Goal: Find specific page/section: Find specific page/section

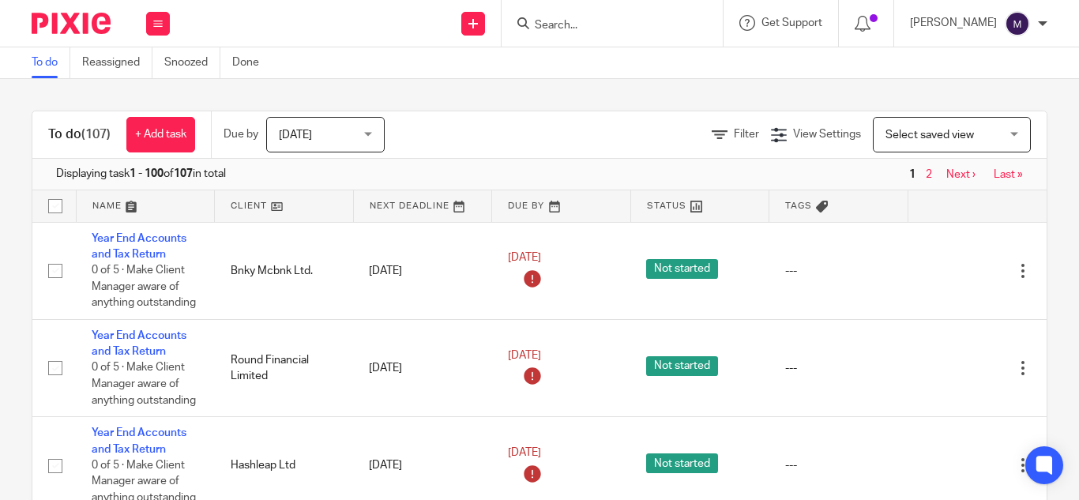
click at [588, 20] on input "Search" at bounding box center [604, 26] width 142 height 14
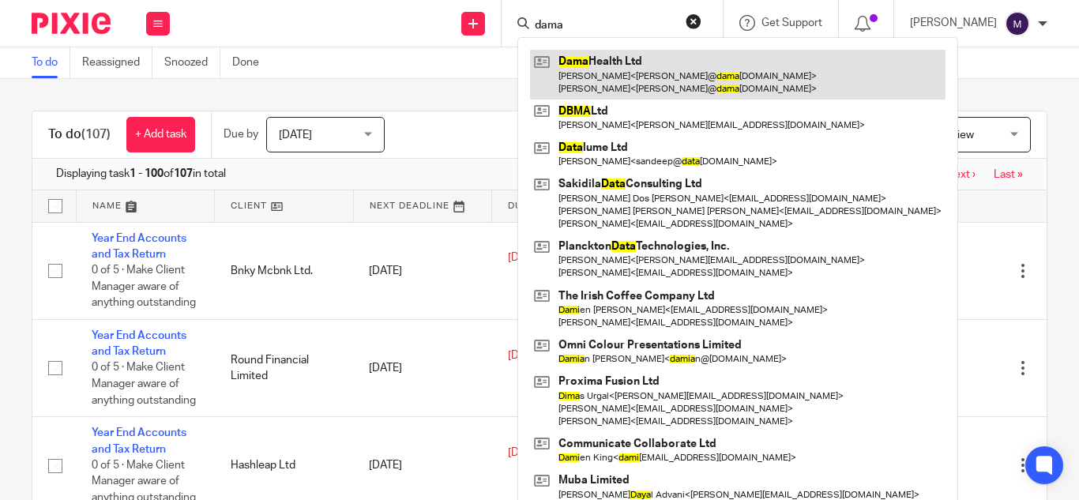
type input "dama"
click at [628, 79] on link at bounding box center [737, 74] width 415 height 49
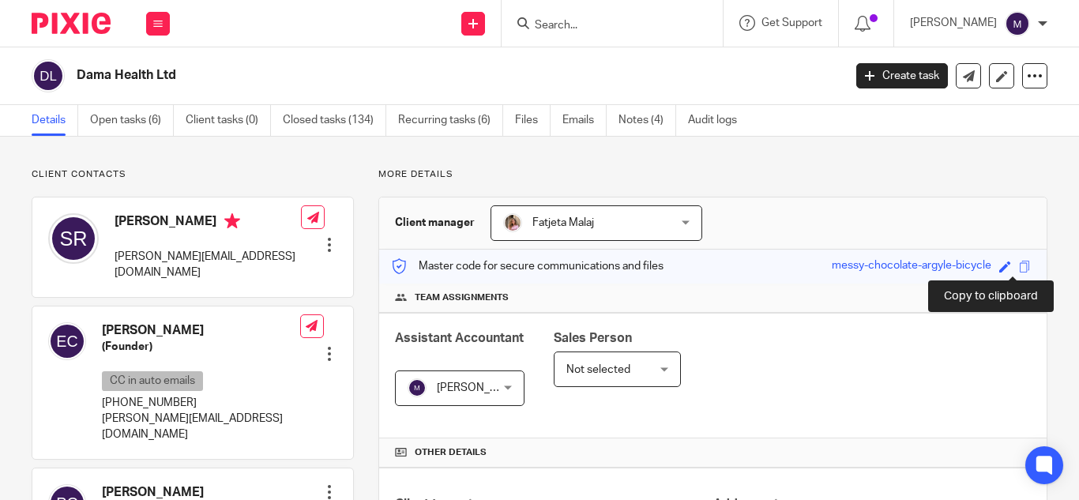
click at [1019, 268] on span at bounding box center [1025, 267] width 12 height 12
click at [570, 28] on input "Search" at bounding box center [604, 26] width 142 height 14
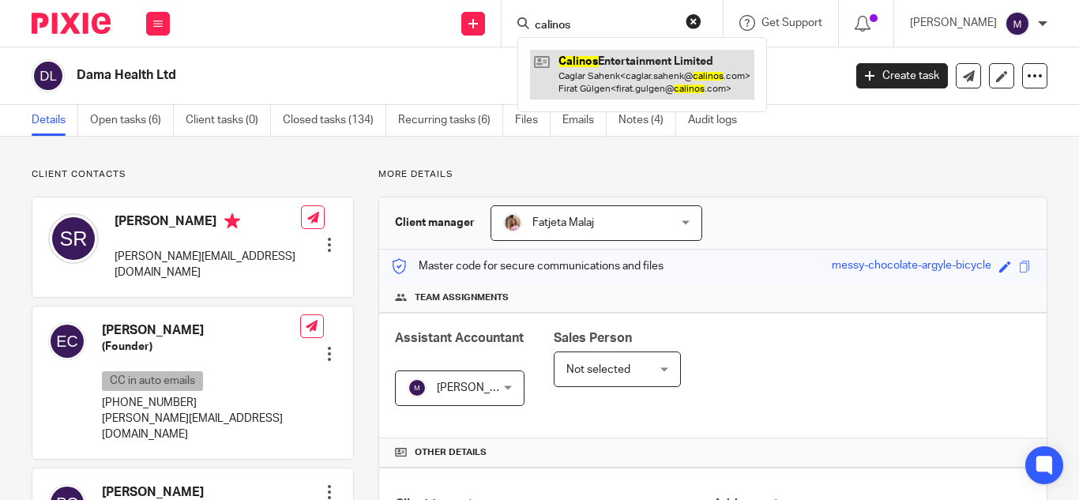
type input "calinos"
click at [629, 81] on link at bounding box center [642, 74] width 224 height 49
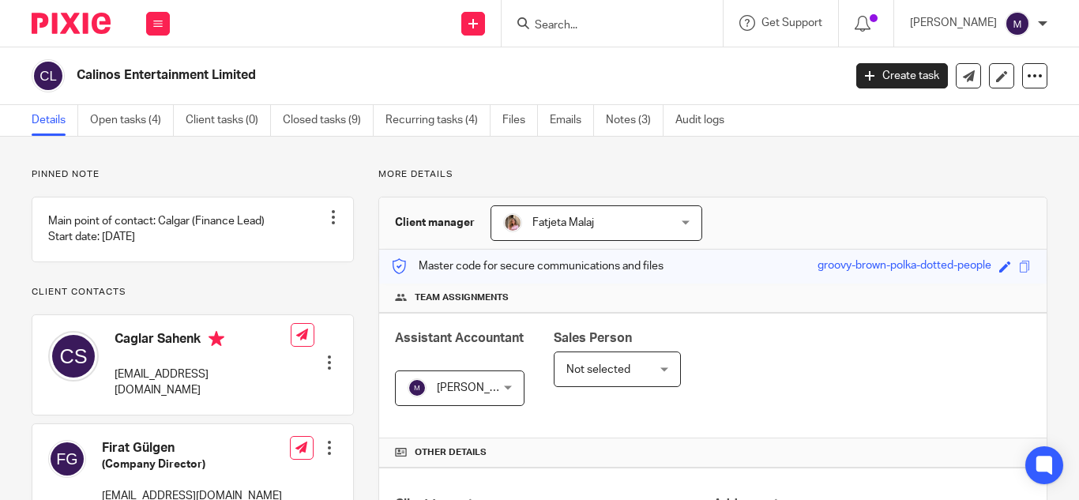
click at [580, 25] on input "Search" at bounding box center [604, 26] width 142 height 14
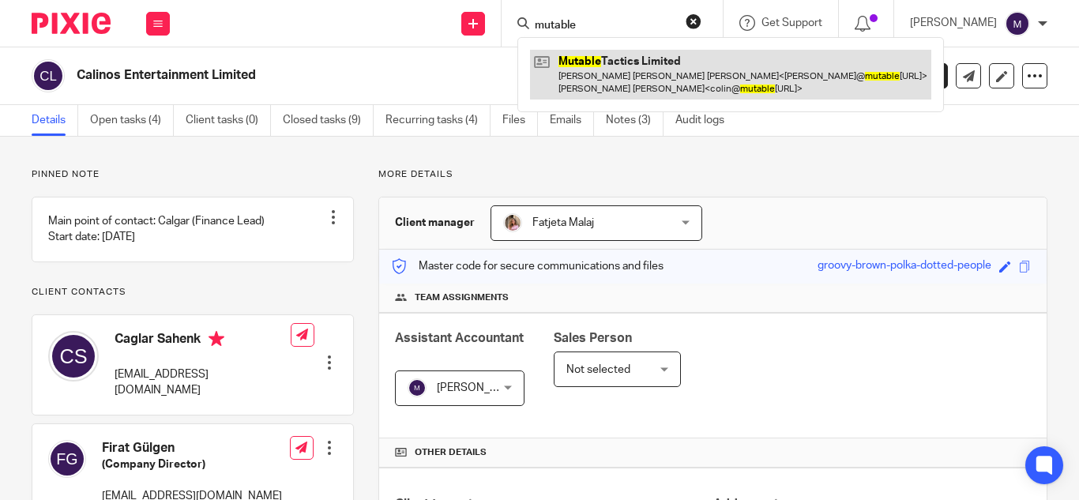
type input "mutable"
click at [617, 66] on link at bounding box center [730, 74] width 401 height 49
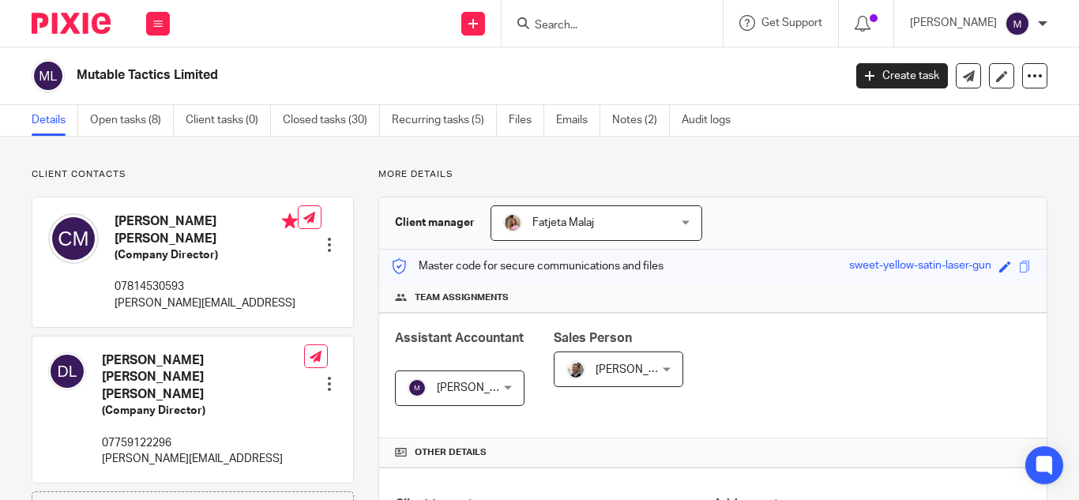
click at [576, 28] on input "Search" at bounding box center [604, 26] width 142 height 14
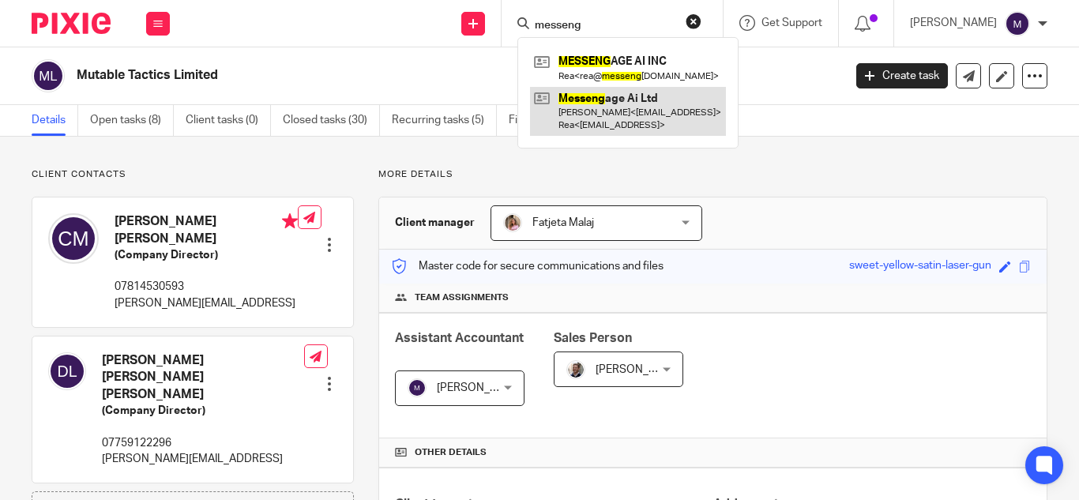
type input "messeng"
click at [653, 116] on link at bounding box center [628, 111] width 196 height 49
